Goal: Book appointment/travel/reservation

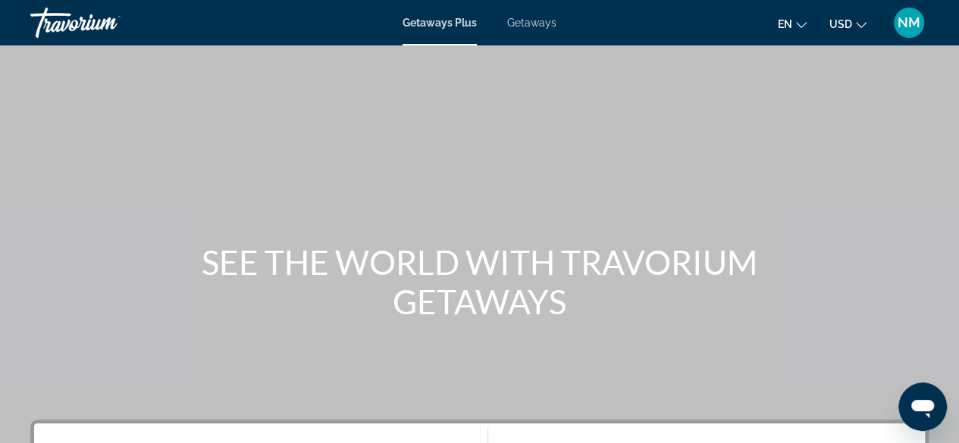
click at [909, 20] on span "NM" at bounding box center [908, 22] width 23 height 15
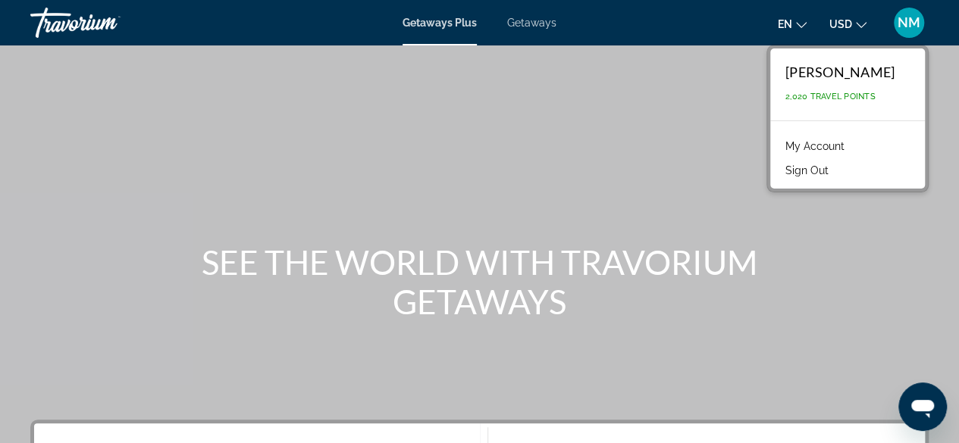
click at [832, 146] on link "My Account" at bounding box center [815, 146] width 74 height 20
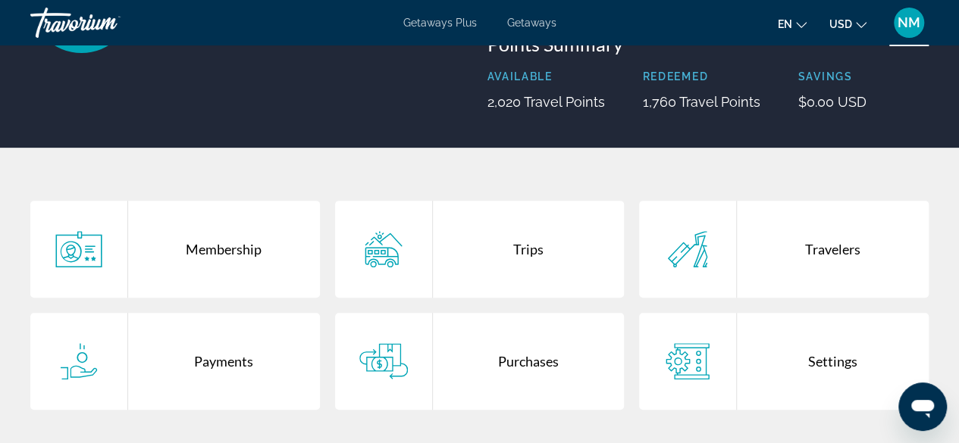
scroll to position [193, 0]
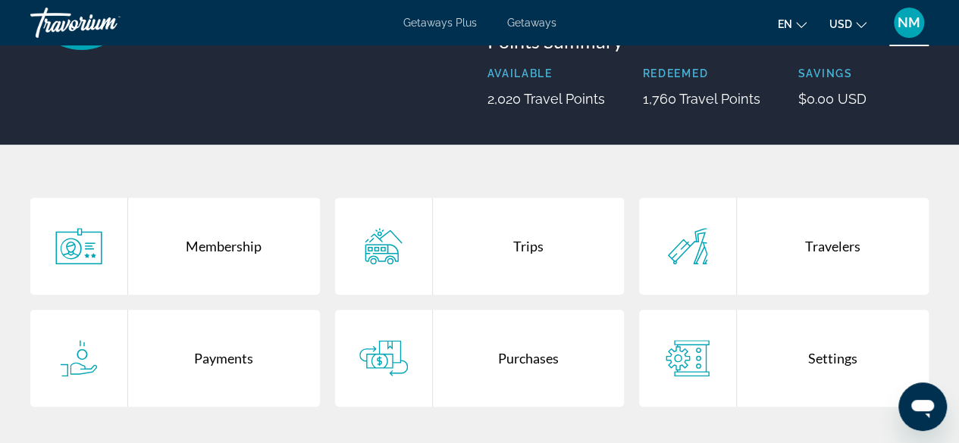
click at [515, 357] on div "Purchases" at bounding box center [529, 358] width 192 height 97
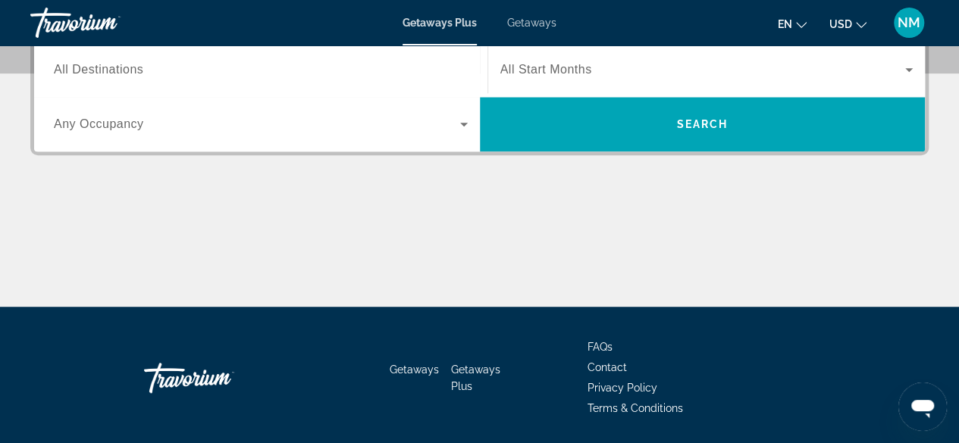
scroll to position [393, 0]
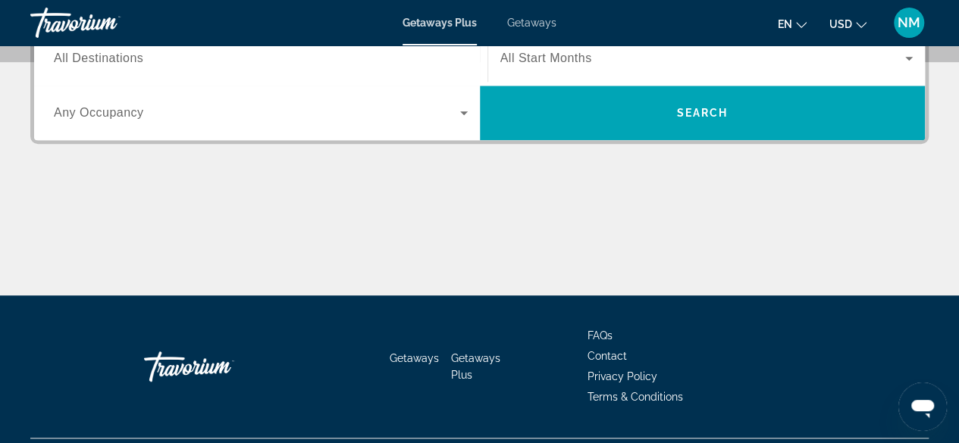
click at [529, 23] on span "Getaways" at bounding box center [531, 23] width 49 height 12
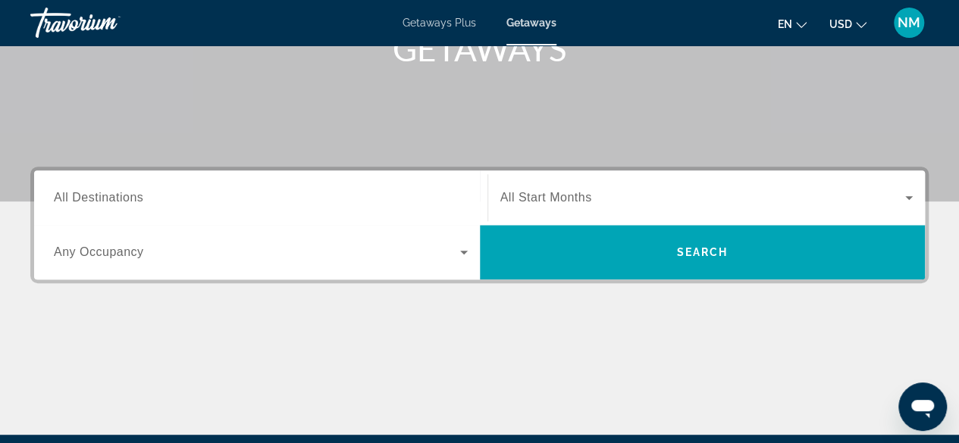
scroll to position [321, 0]
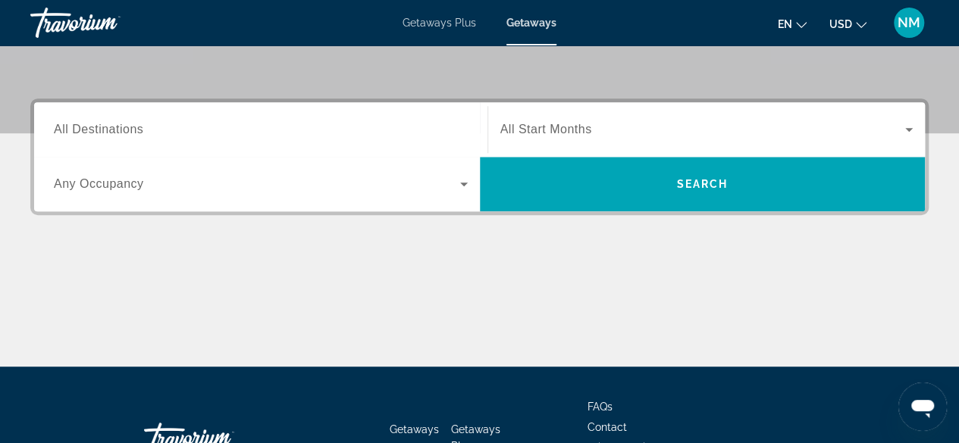
click at [91, 128] on span "All Destinations" at bounding box center [98, 129] width 89 height 13
click at [91, 128] on input "Destination All Destinations" at bounding box center [261, 130] width 414 height 18
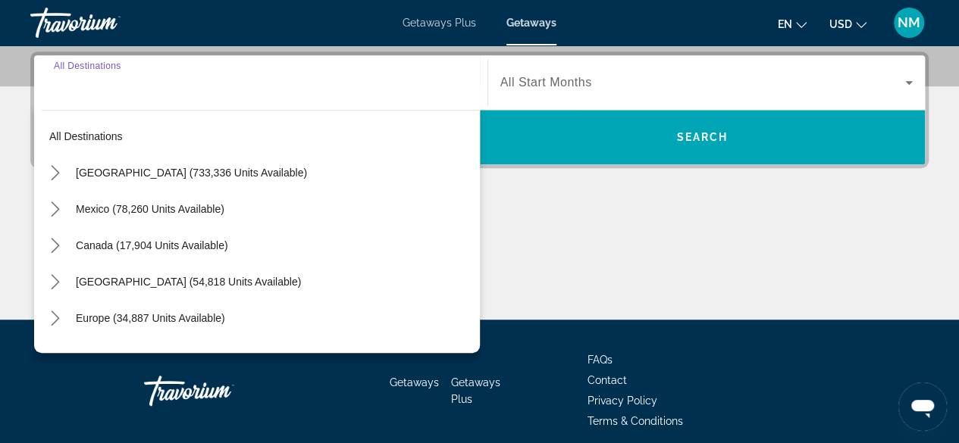
scroll to position [370, 0]
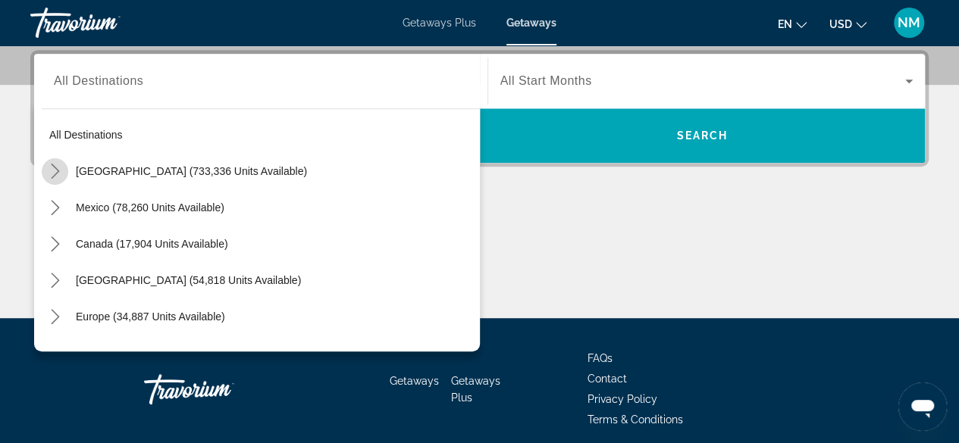
click at [58, 167] on icon "Toggle United States (733,336 units available) submenu" at bounding box center [55, 171] width 15 height 15
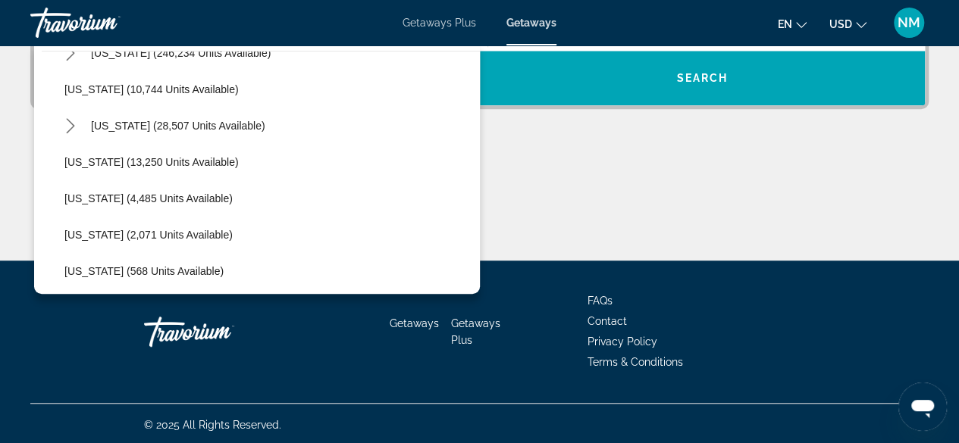
scroll to position [312, 0]
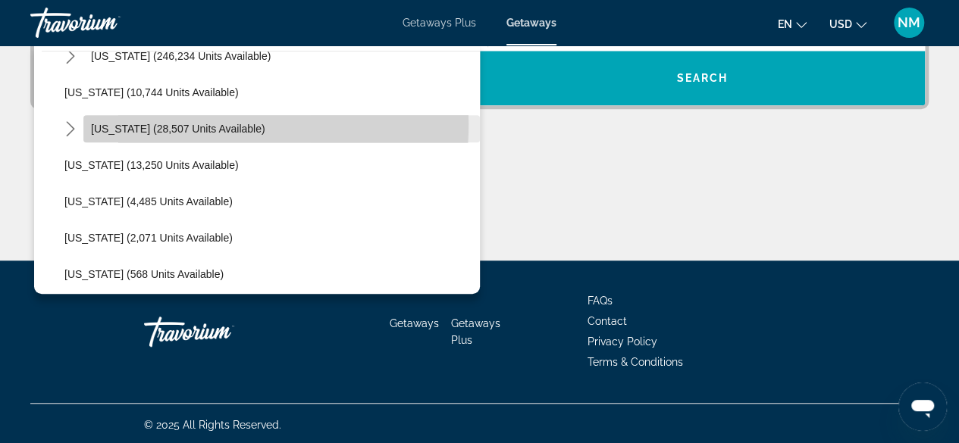
click at [100, 123] on span "Hawaii (28,507 units available)" at bounding box center [178, 129] width 174 height 12
type input "**********"
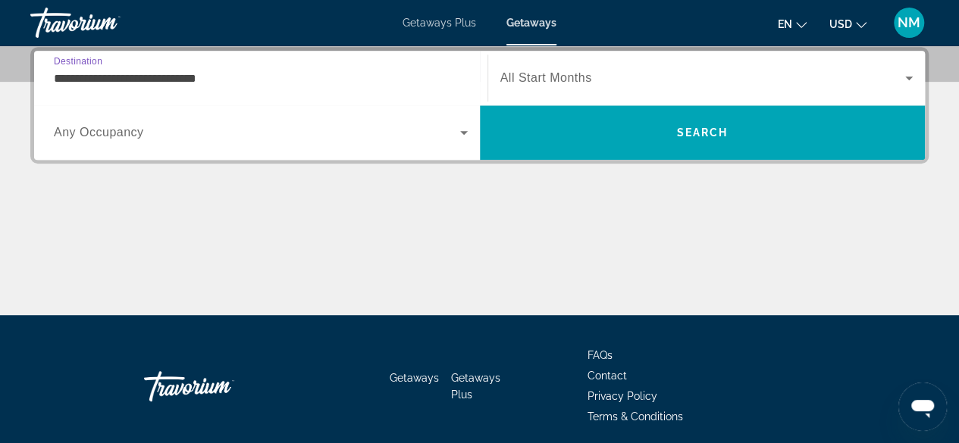
scroll to position [370, 0]
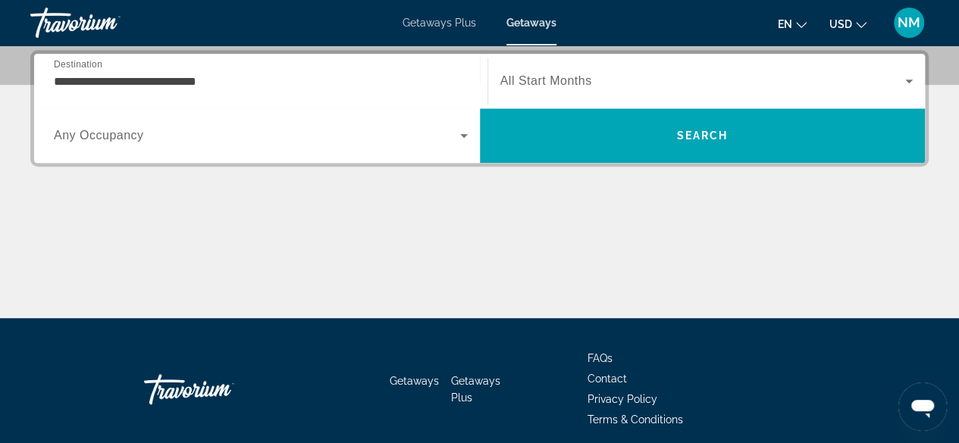
click at [100, 129] on span "Any Occupancy" at bounding box center [99, 135] width 90 height 13
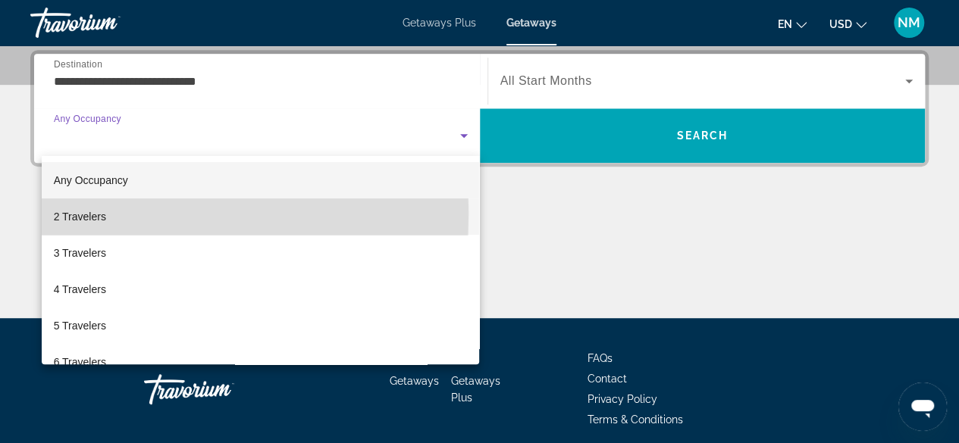
click at [67, 215] on span "2 Travelers" at bounding box center [80, 217] width 52 height 18
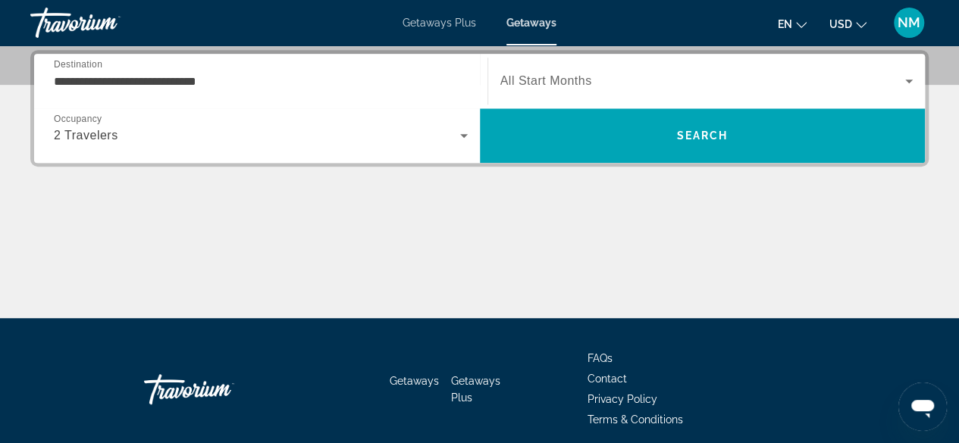
click at [524, 78] on span "All Start Months" at bounding box center [546, 80] width 92 height 13
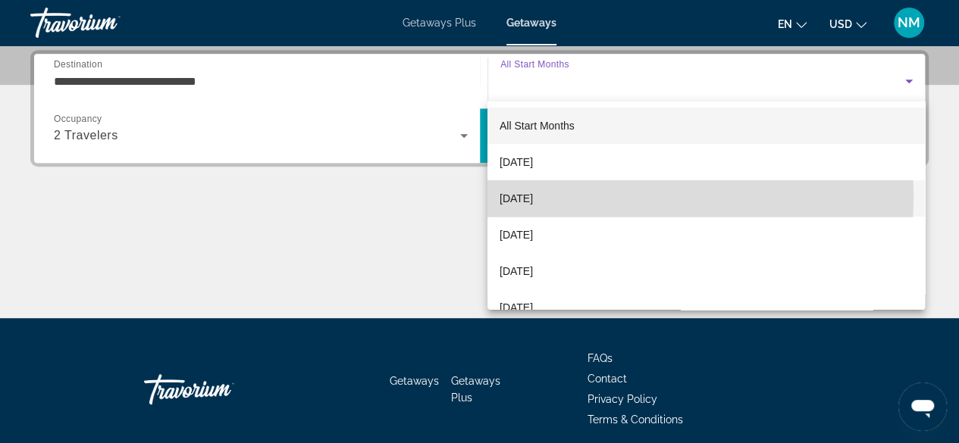
click at [515, 198] on span "November 2025" at bounding box center [515, 198] width 33 height 18
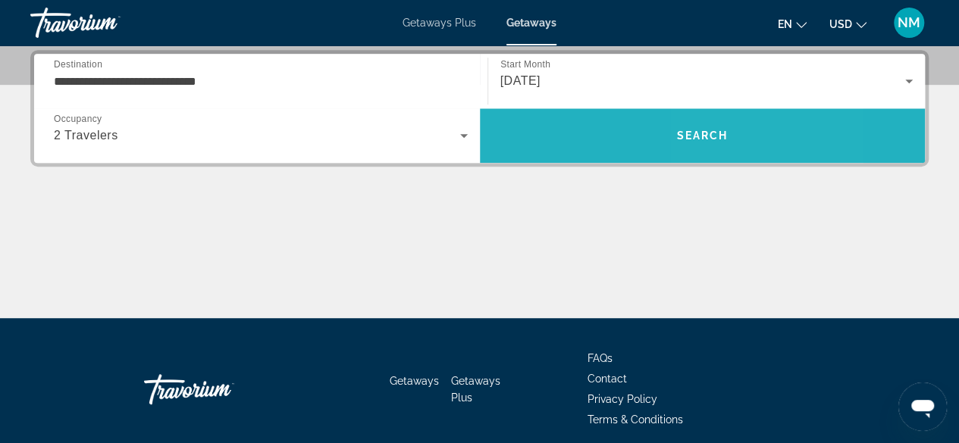
click at [721, 134] on span "Search" at bounding box center [702, 136] width 52 height 12
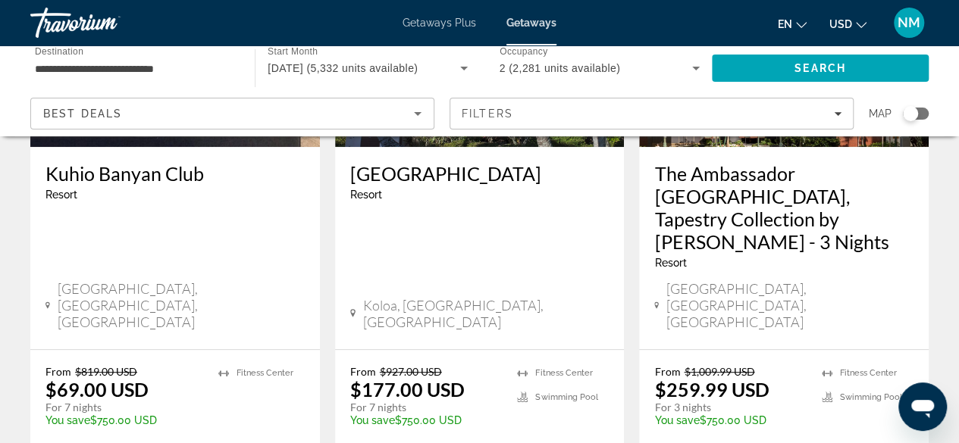
scroll to position [281, 0]
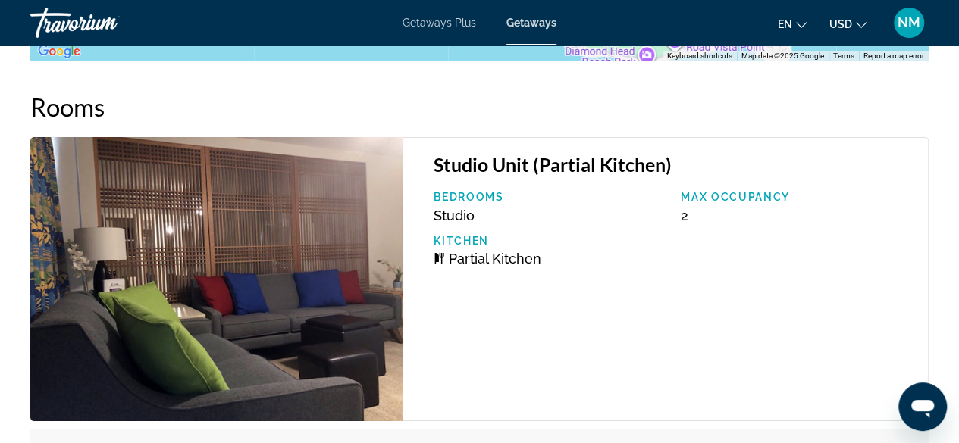
scroll to position [2730, 0]
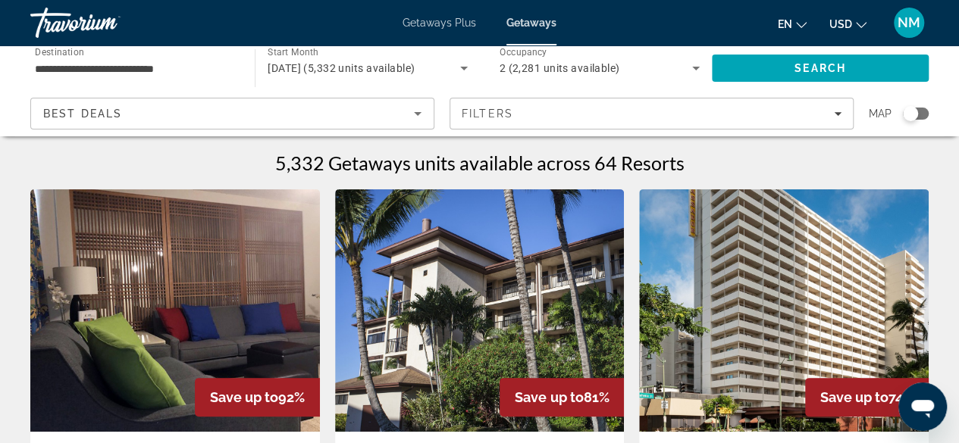
click at [433, 18] on span "Getaways Plus" at bounding box center [439, 23] width 74 height 12
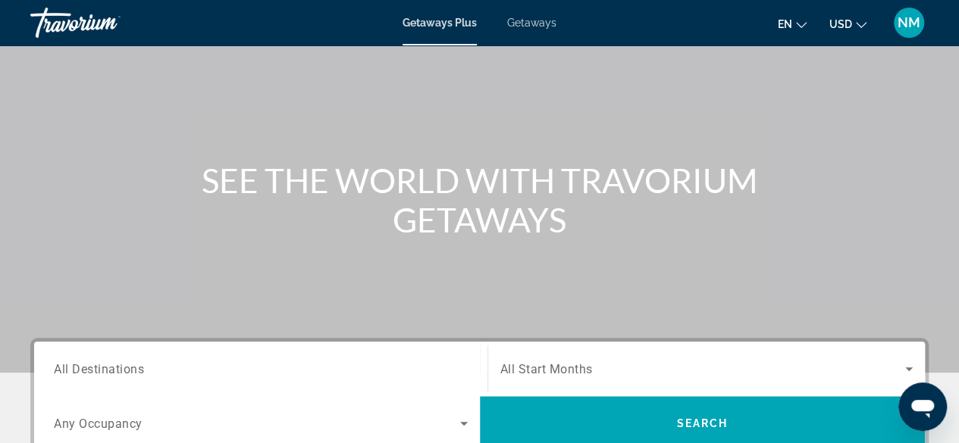
scroll to position [92, 0]
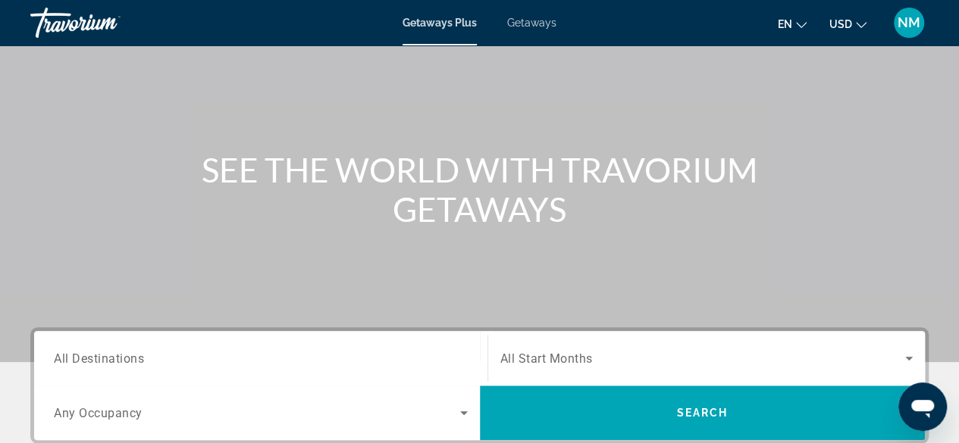
click at [92, 360] on span "All Destinations" at bounding box center [99, 358] width 90 height 14
click at [92, 360] on input "Destination All Destinations" at bounding box center [261, 359] width 414 height 18
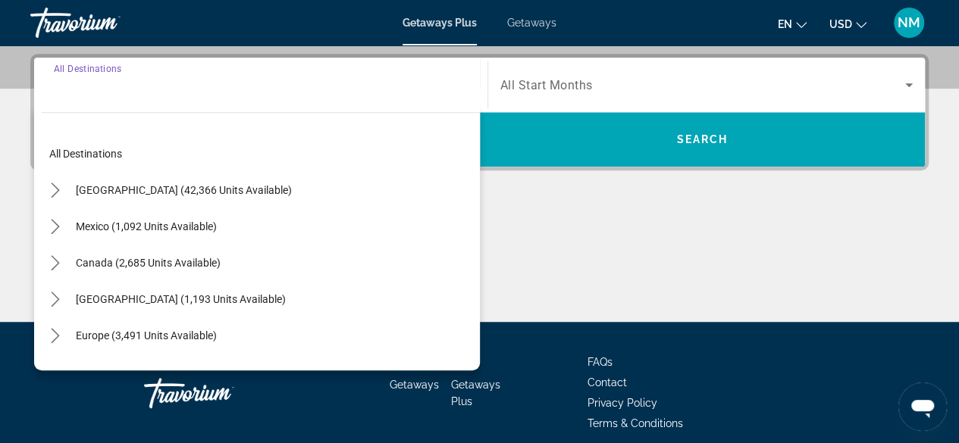
scroll to position [370, 0]
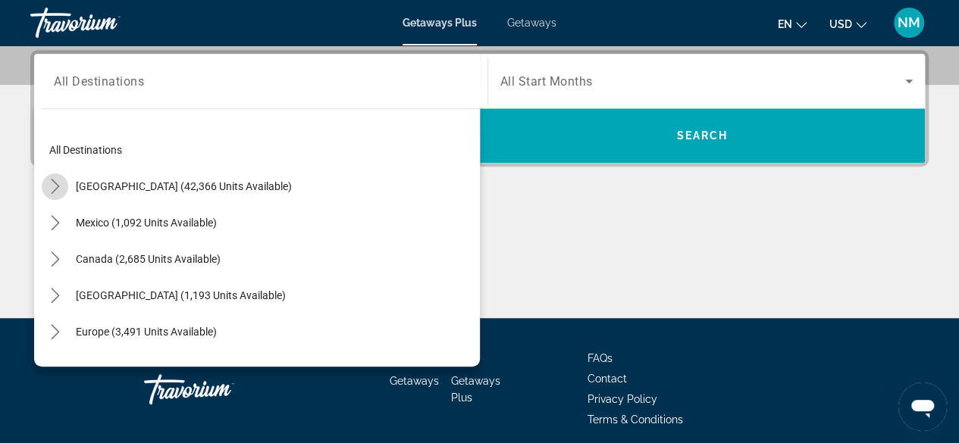
click at [46, 178] on mat-icon "Toggle United States (42,366 units available) submenu" at bounding box center [55, 187] width 27 height 27
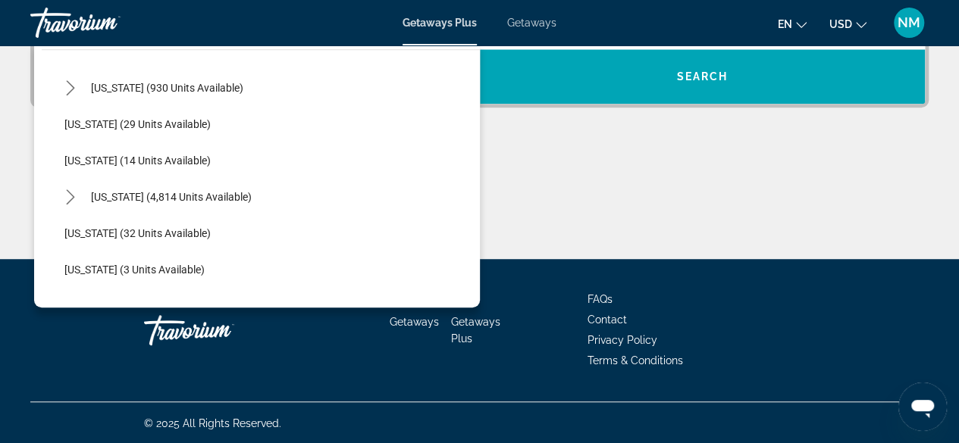
scroll to position [343, 0]
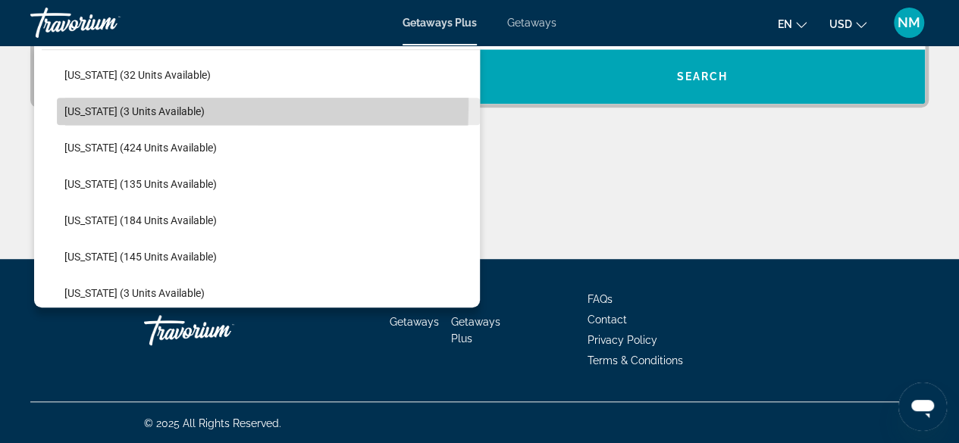
click at [74, 105] on span "Hawaii (3 units available)" at bounding box center [134, 111] width 140 height 12
type input "**********"
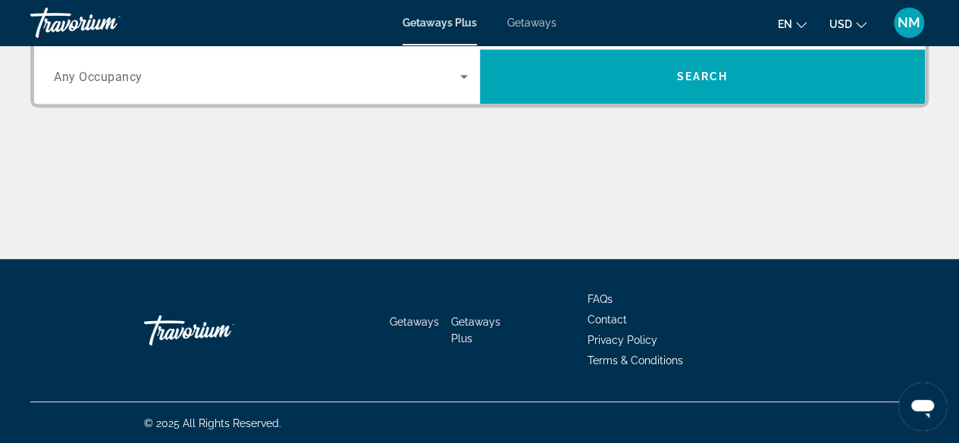
scroll to position [370, 0]
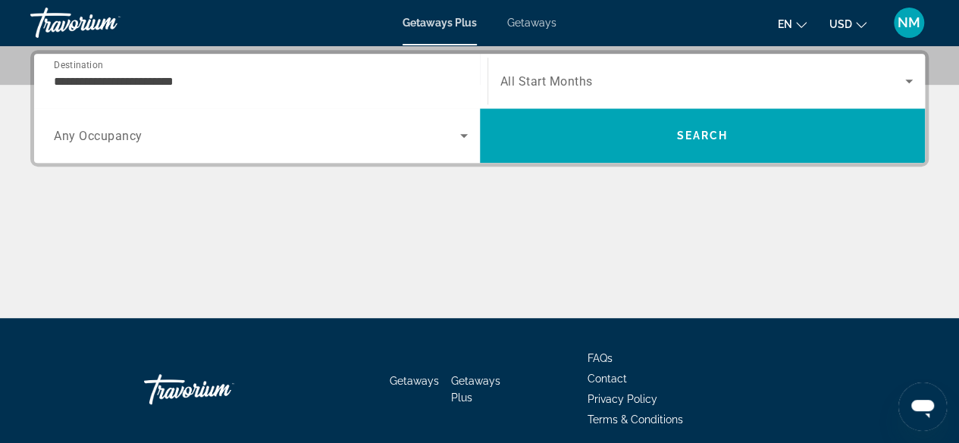
click at [74, 134] on span "Any Occupancy" at bounding box center [98, 136] width 89 height 14
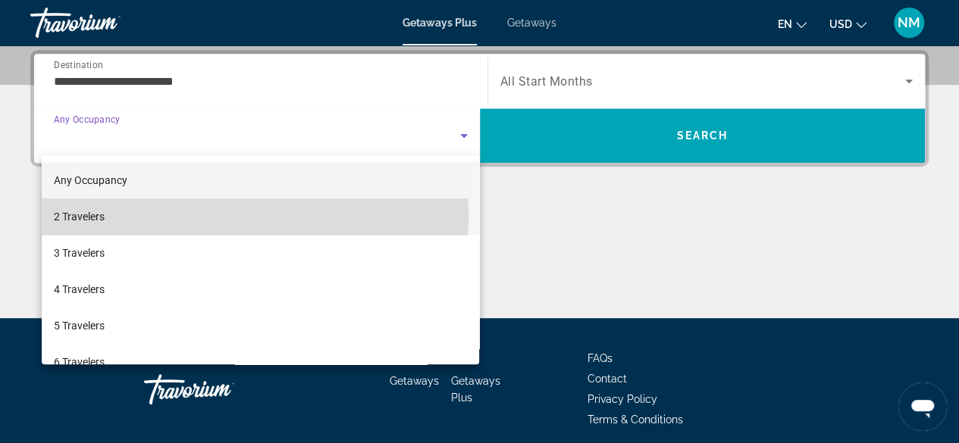
click at [95, 213] on span "2 Travelers" at bounding box center [79, 217] width 51 height 18
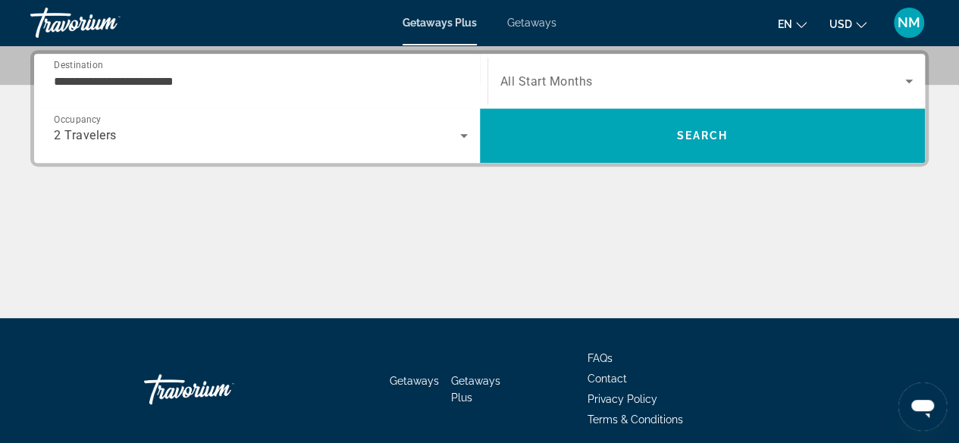
click at [555, 80] on span "All Start Months" at bounding box center [546, 81] width 92 height 14
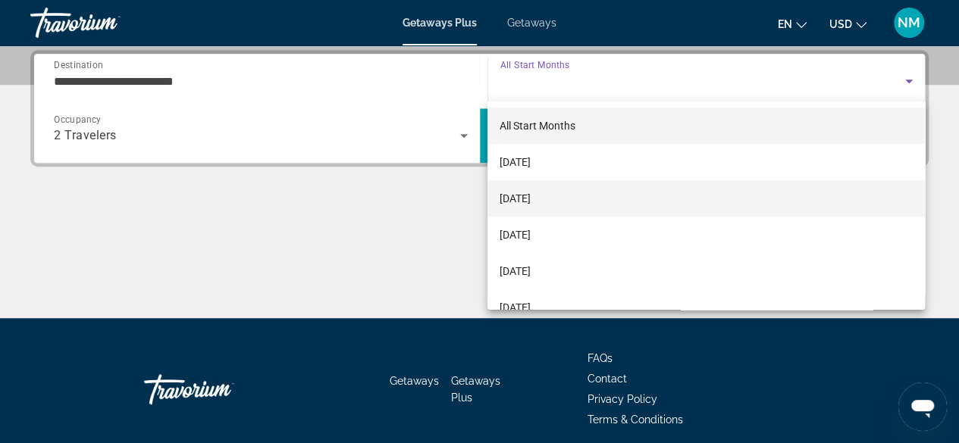
click at [521, 195] on span "November 2025" at bounding box center [514, 198] width 31 height 18
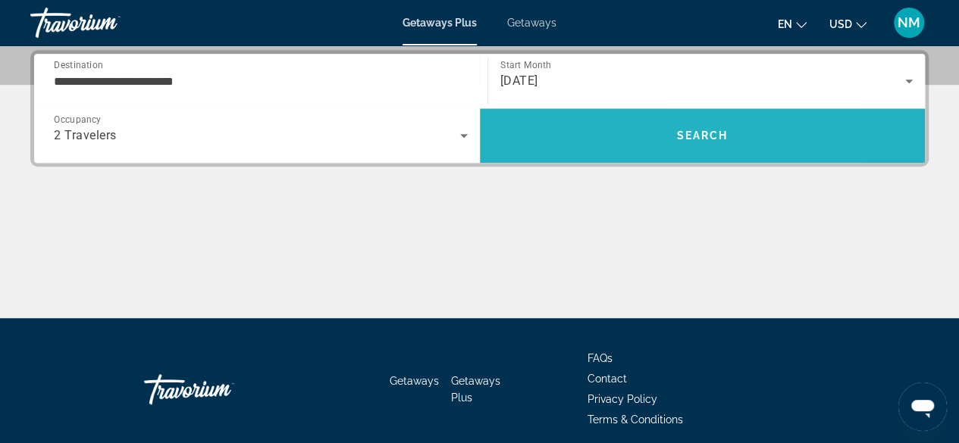
click at [717, 131] on span "Search" at bounding box center [702, 136] width 52 height 12
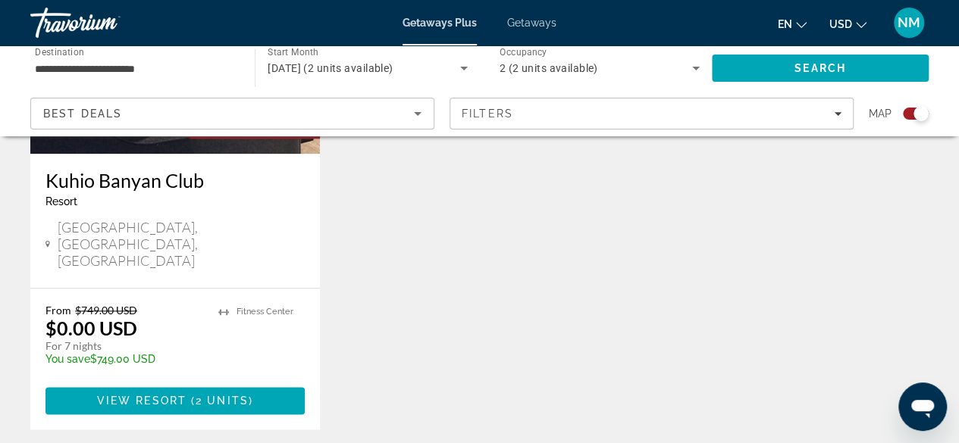
scroll to position [750, 0]
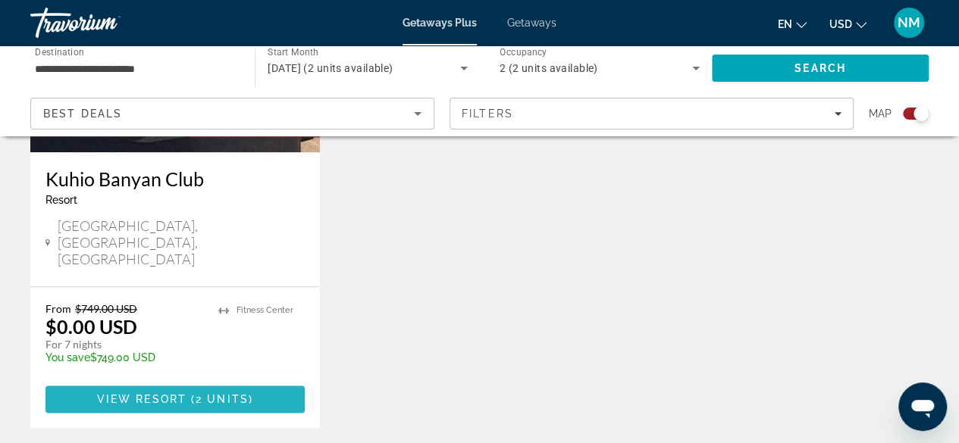
click at [127, 393] on span "View Resort" at bounding box center [141, 399] width 89 height 12
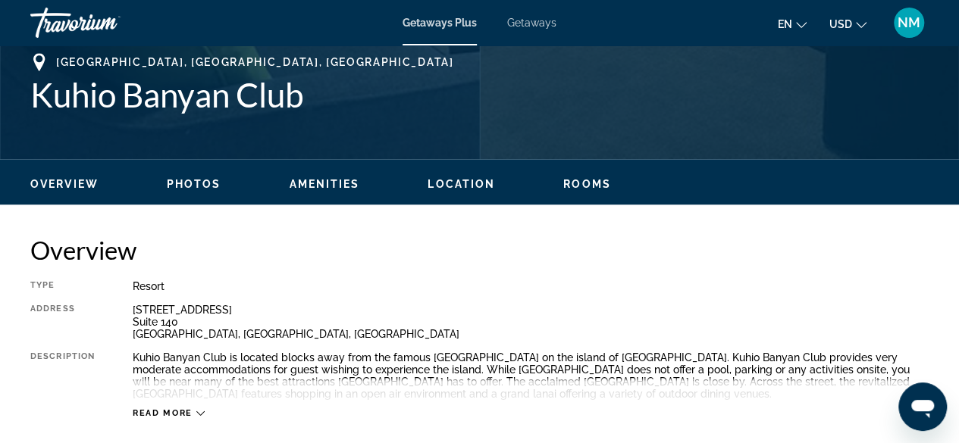
scroll to position [606, 0]
